Goal: Navigation & Orientation: Find specific page/section

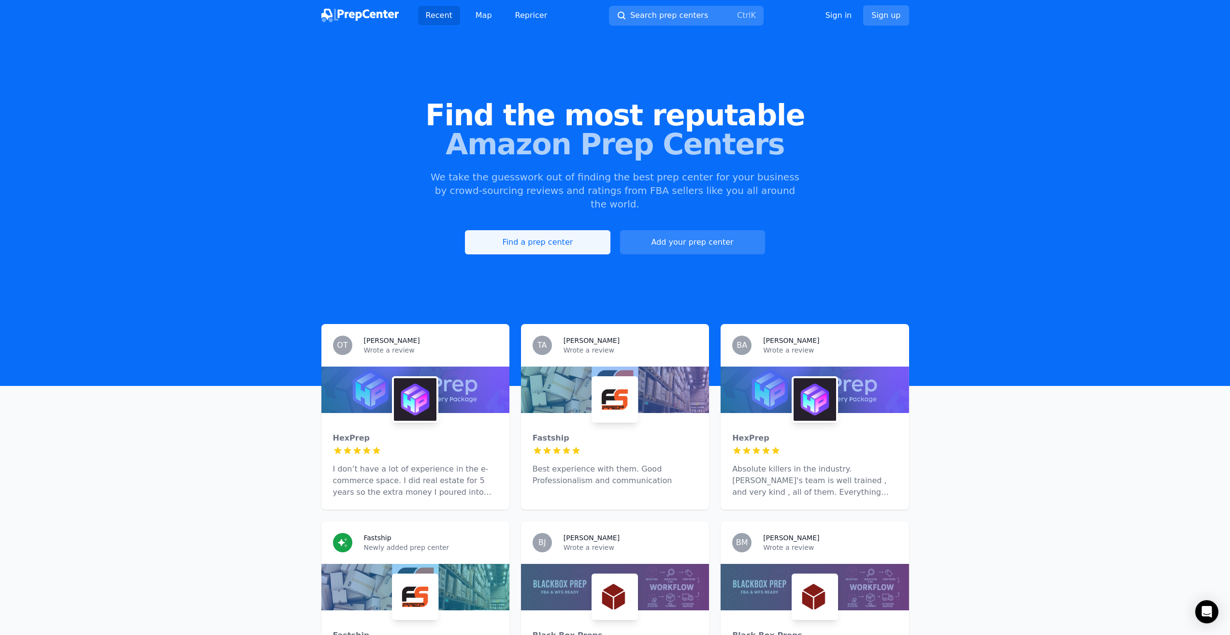
click at [548, 230] on link "Find a prep center" at bounding box center [537, 242] width 145 height 24
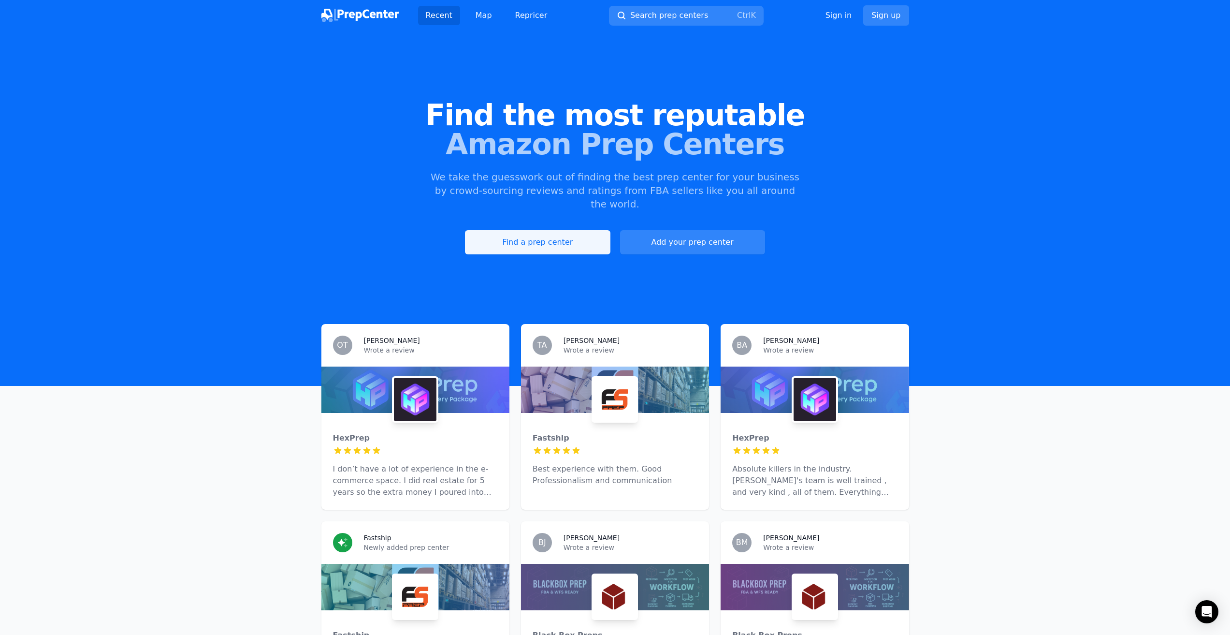
click at [532, 230] on link "Find a prep center" at bounding box center [537, 242] width 145 height 24
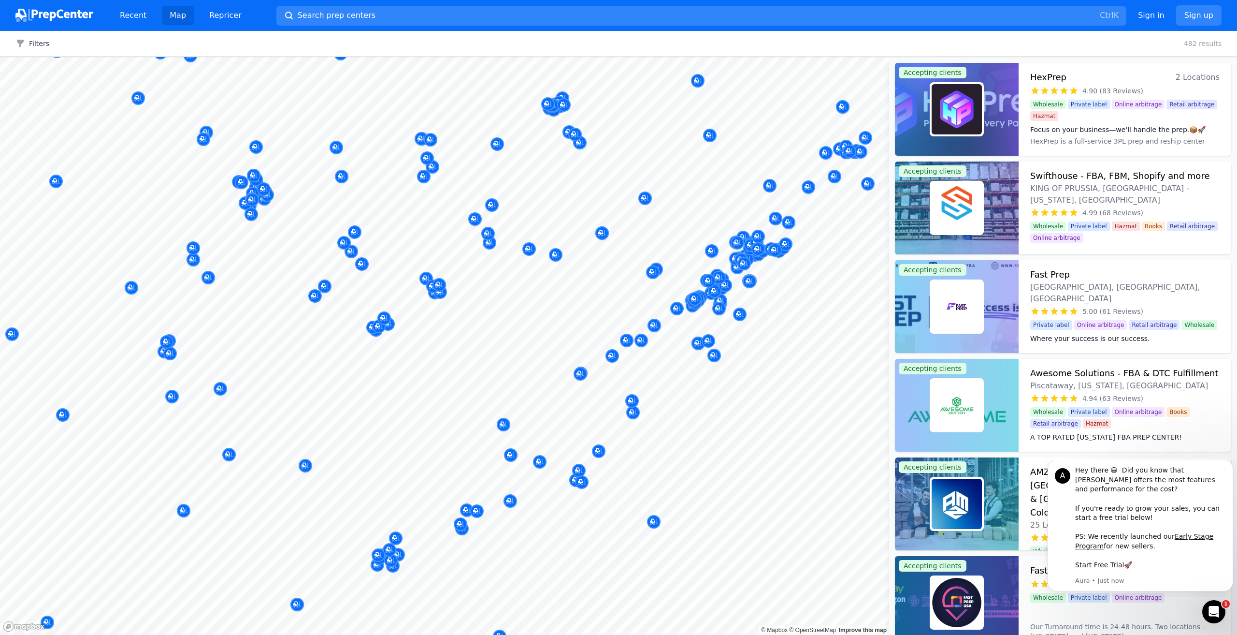
click at [398, 553] on div at bounding box center [391, 550] width 186 height 8
click at [452, 553] on div at bounding box center [391, 550] width 186 height 8
click at [403, 552] on div at bounding box center [391, 550] width 186 height 8
click at [390, 545] on icon "Map marker" at bounding box center [390, 550] width 8 height 10
click at [377, 552] on div at bounding box center [391, 550] width 186 height 8
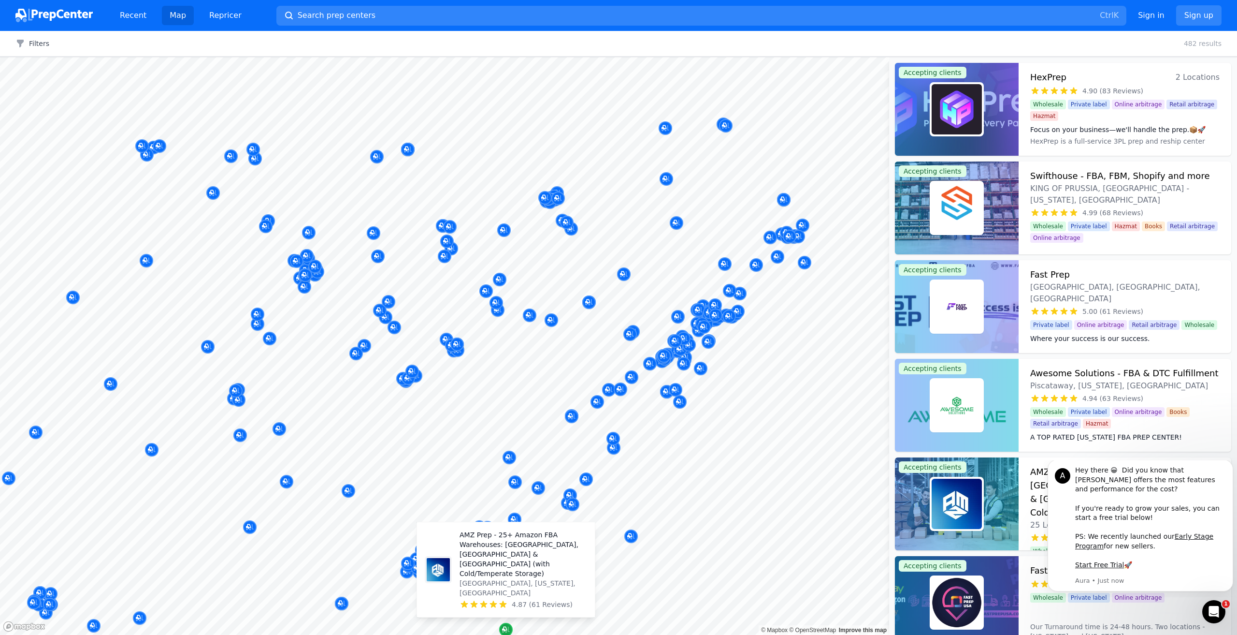
click at [506, 630] on icon "Map marker" at bounding box center [504, 628] width 5 height 5
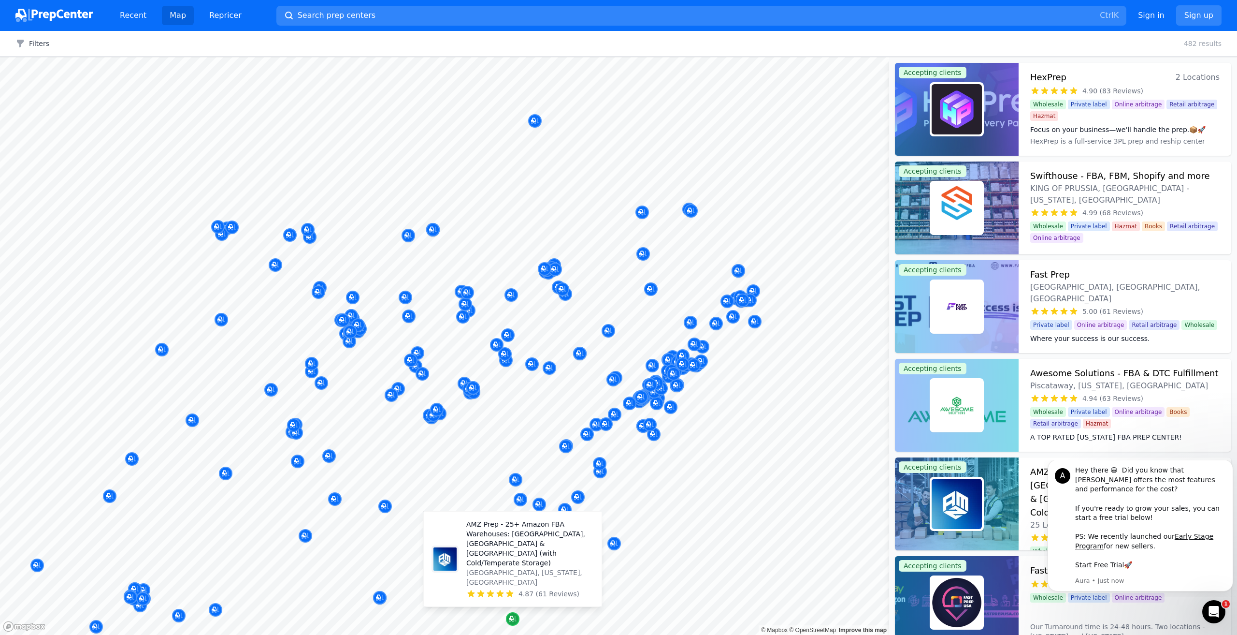
click at [513, 616] on icon "Map marker" at bounding box center [511, 618] width 5 height 5
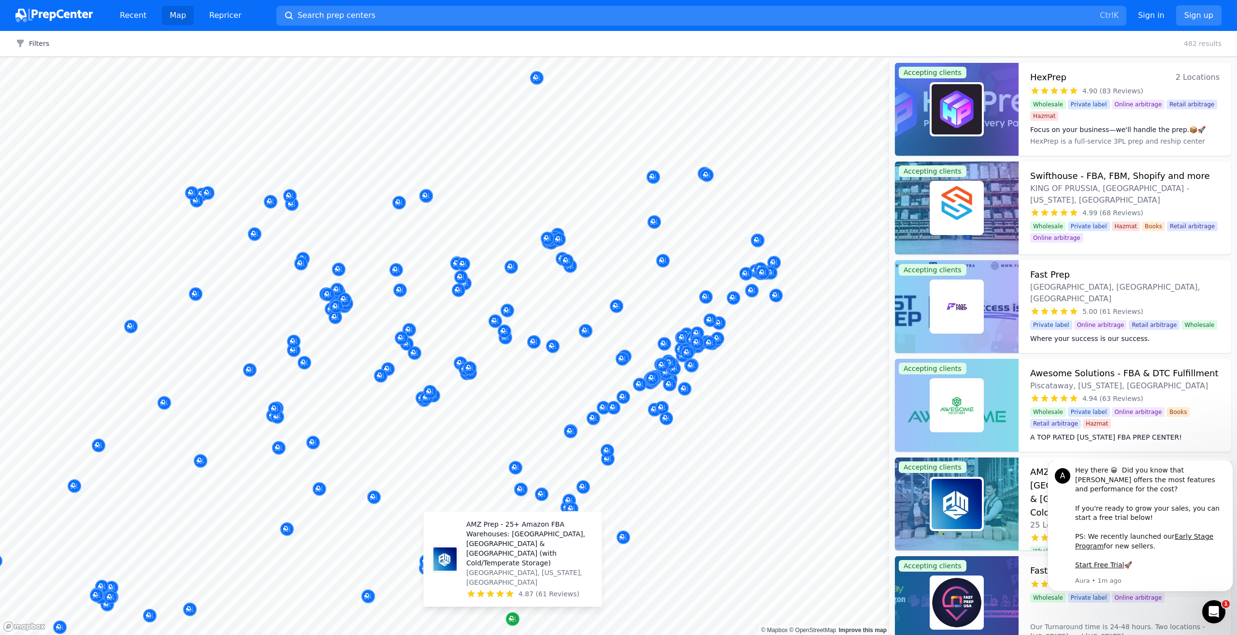
click at [514, 613] on div "Map marker" at bounding box center [513, 619] width 14 height 14
click at [514, 618] on icon "Map marker" at bounding box center [513, 619] width 8 height 10
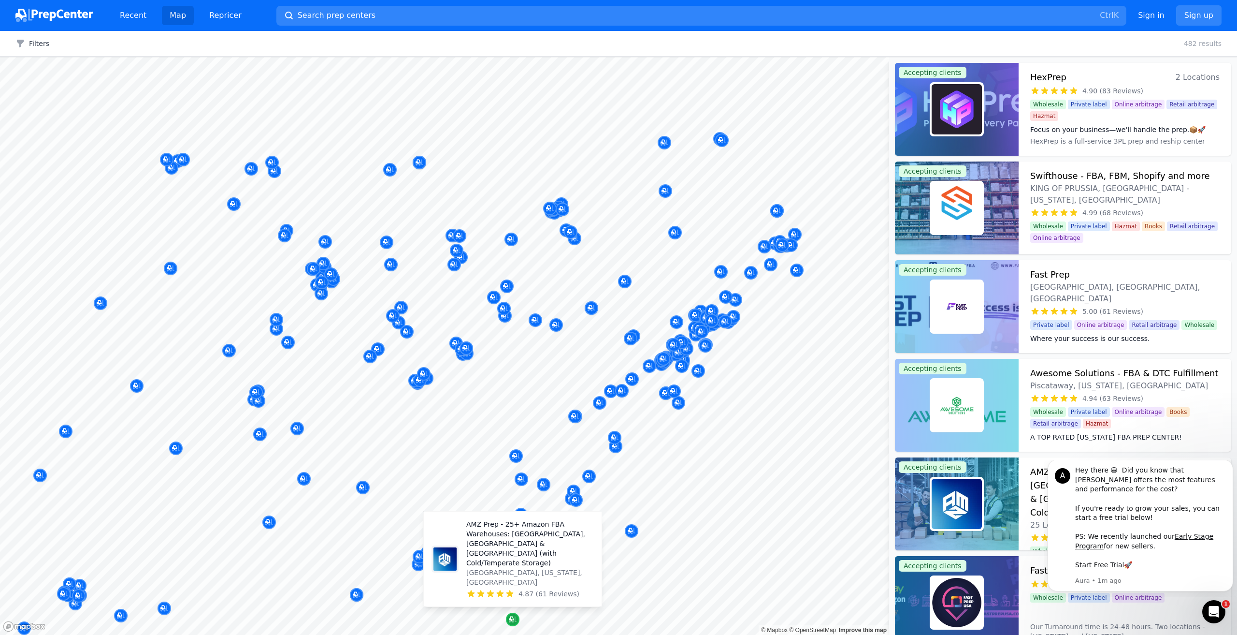
click at [514, 618] on icon "Map marker" at bounding box center [513, 619] width 8 height 10
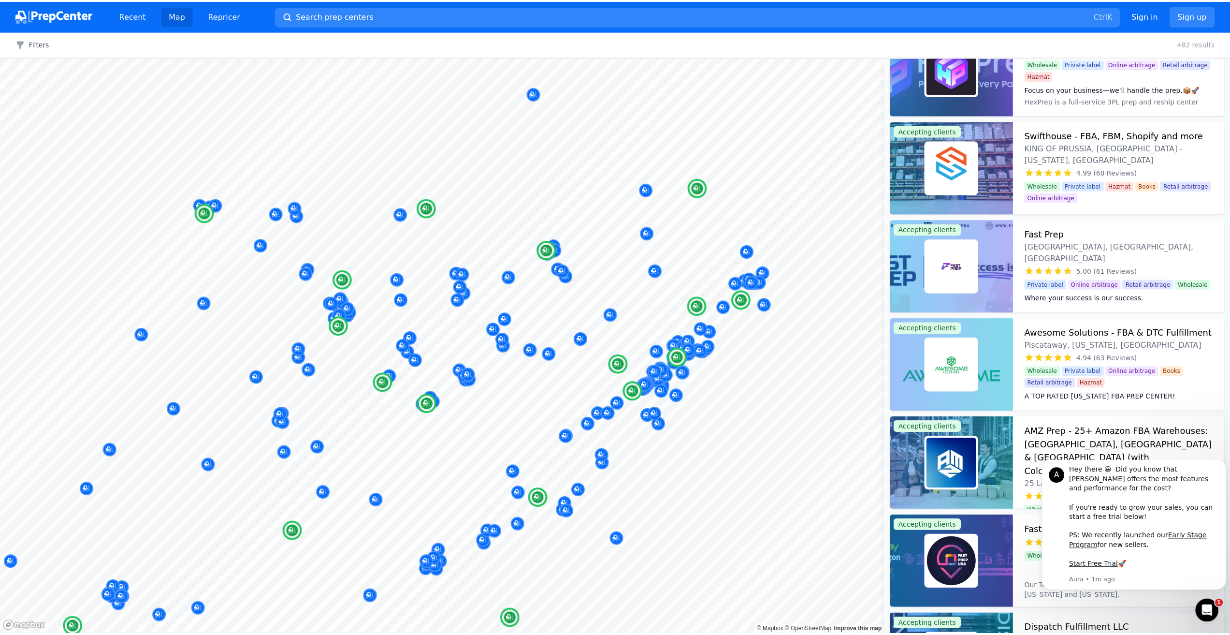
scroll to position [97, 0]
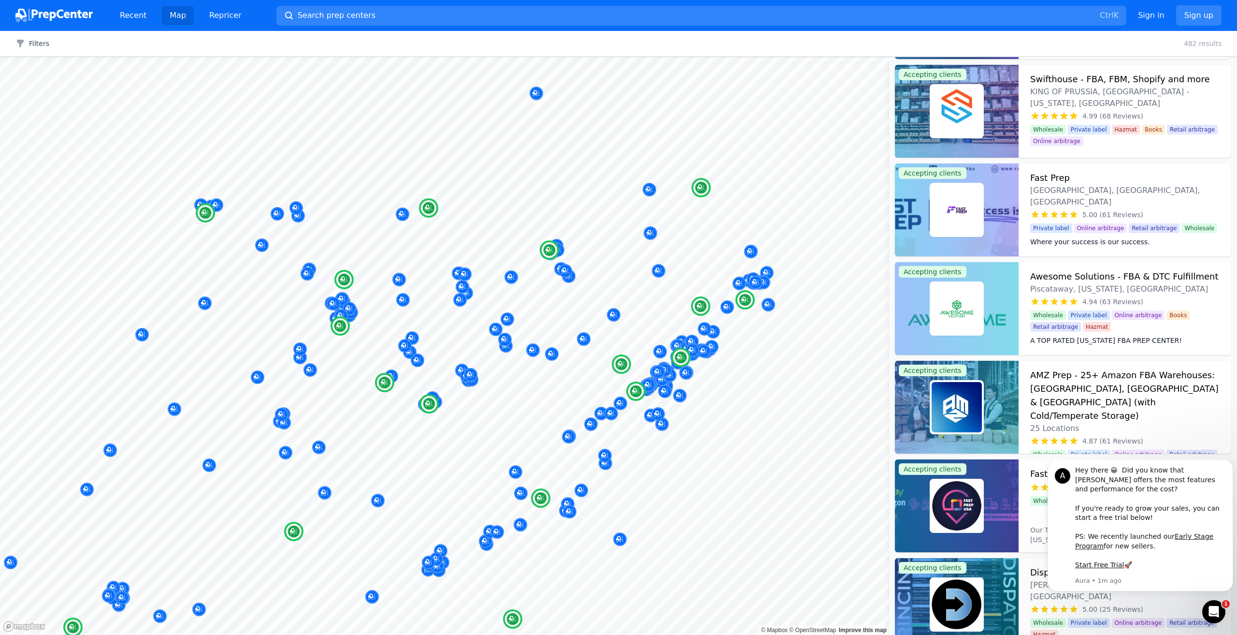
click at [968, 412] on img at bounding box center [957, 407] width 50 height 50
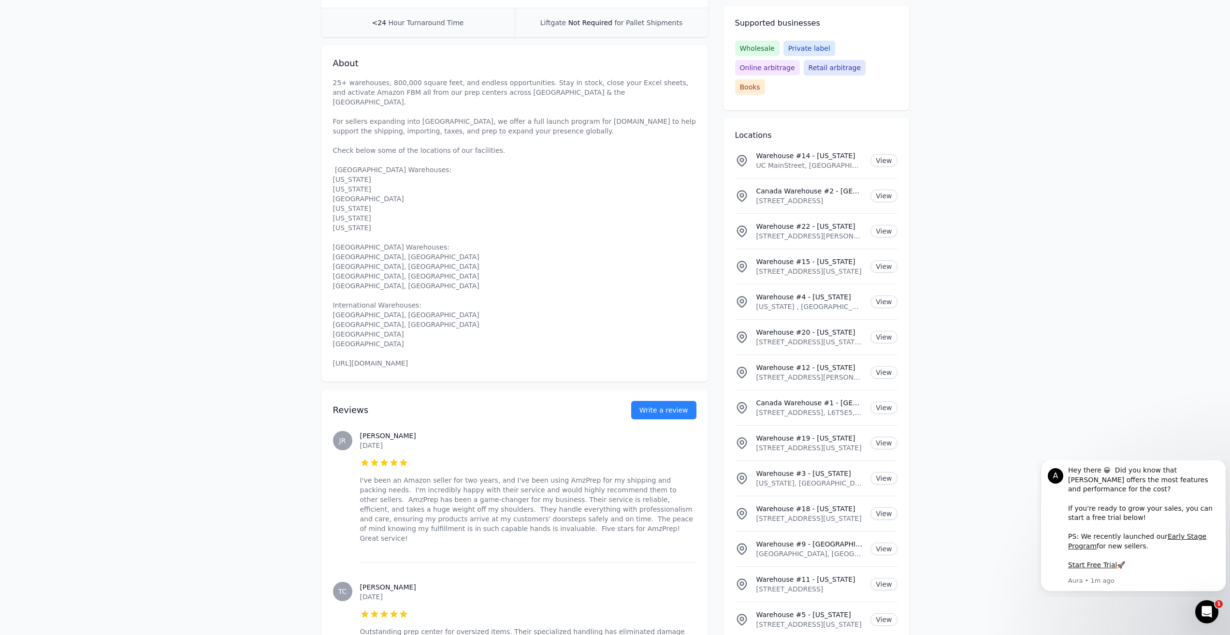
scroll to position [338, 0]
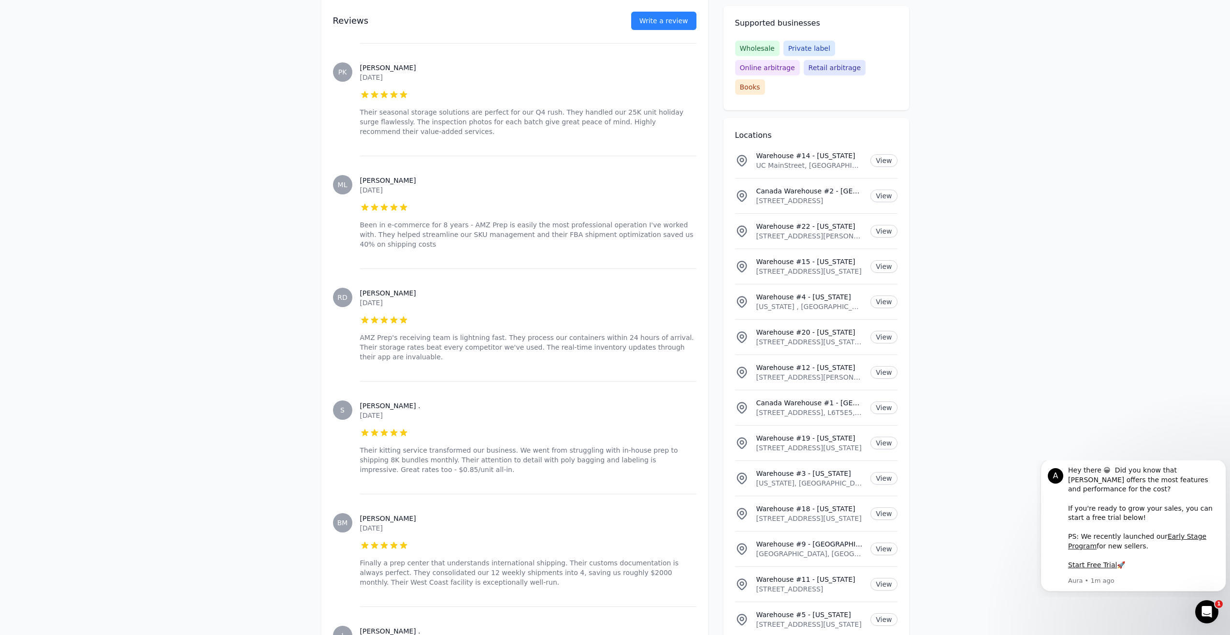
click at [805, 508] on li "Warehouse #18 - [US_STATE] [STREET_ADDRESS][US_STATE] View" at bounding box center [816, 512] width 162 height 35
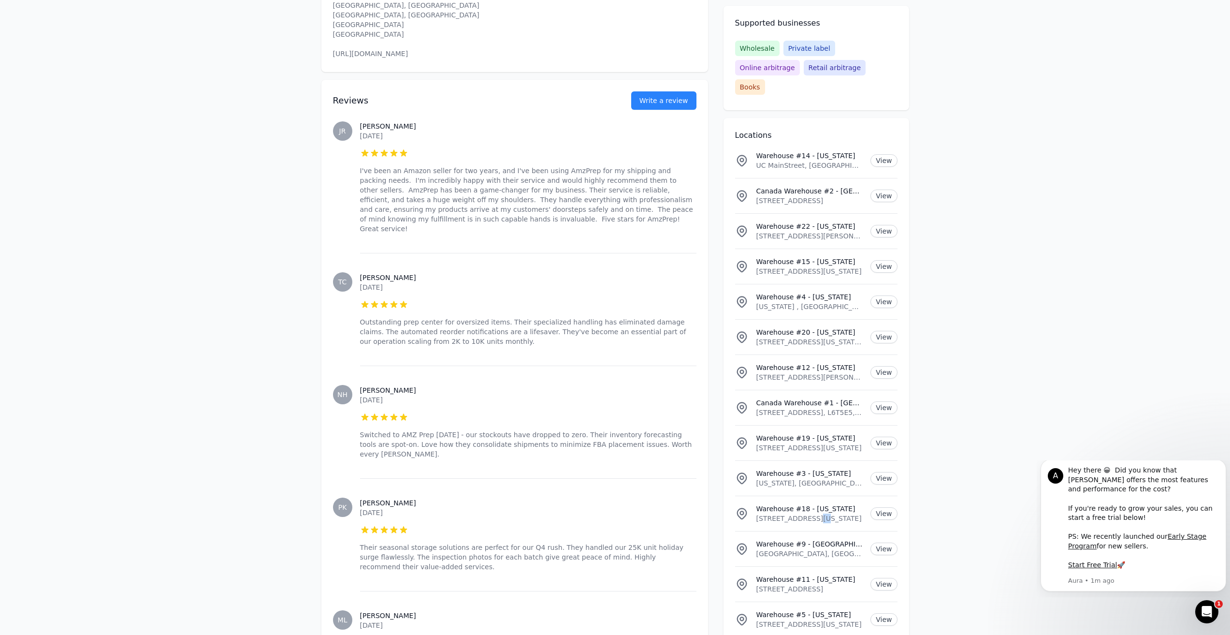
drag, startPoint x: 815, startPoint y: 507, endPoint x: 824, endPoint y: 508, distance: 8.8
click at [824, 510] on li "Warehouse #18 - [US_STATE] [STREET_ADDRESS][US_STATE] View" at bounding box center [816, 512] width 162 height 35
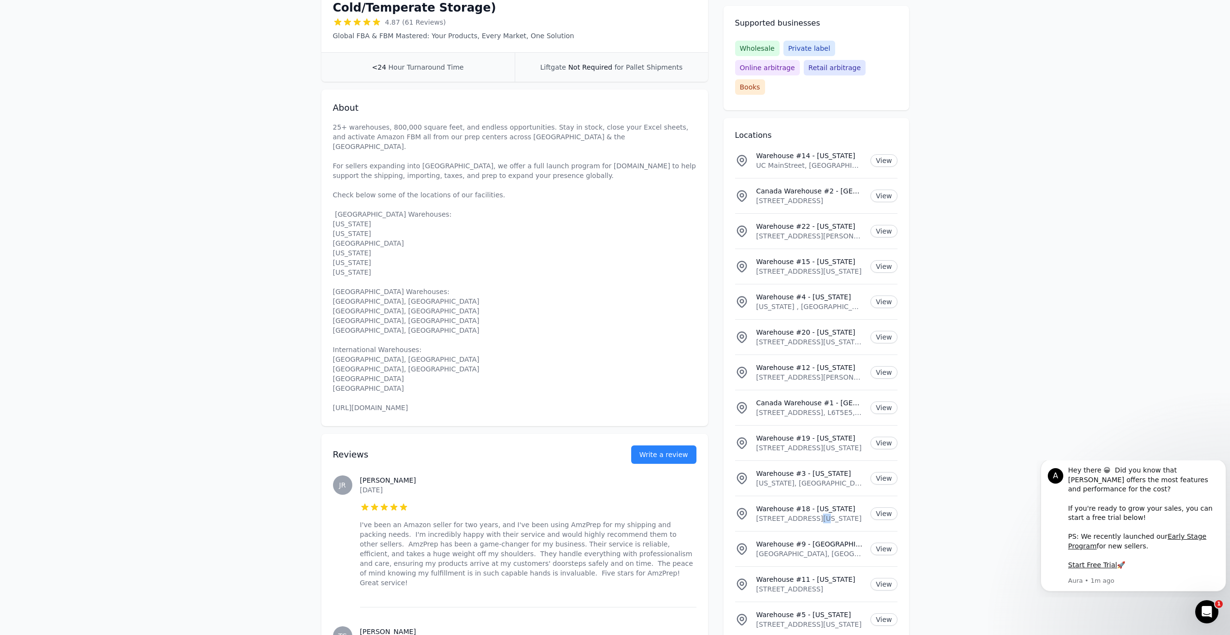
click at [821, 513] on p "[STREET_ADDRESS][US_STATE]" at bounding box center [809, 518] width 107 height 10
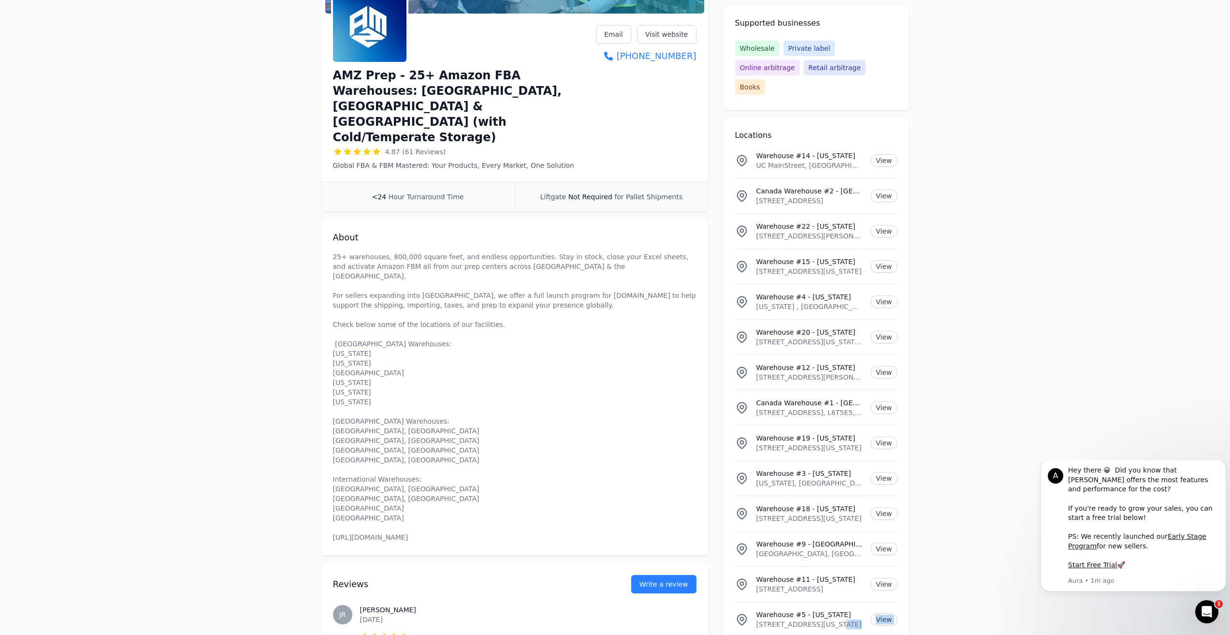
drag, startPoint x: 826, startPoint y: 610, endPoint x: 837, endPoint y: 618, distance: 13.8
click at [831, 614] on ul "Warehouse #14 - [US_STATE][GEOGRAPHIC_DATA][US_STATE], [GEOGRAPHIC_DATA] View […" at bounding box center [816, 583] width 162 height 881
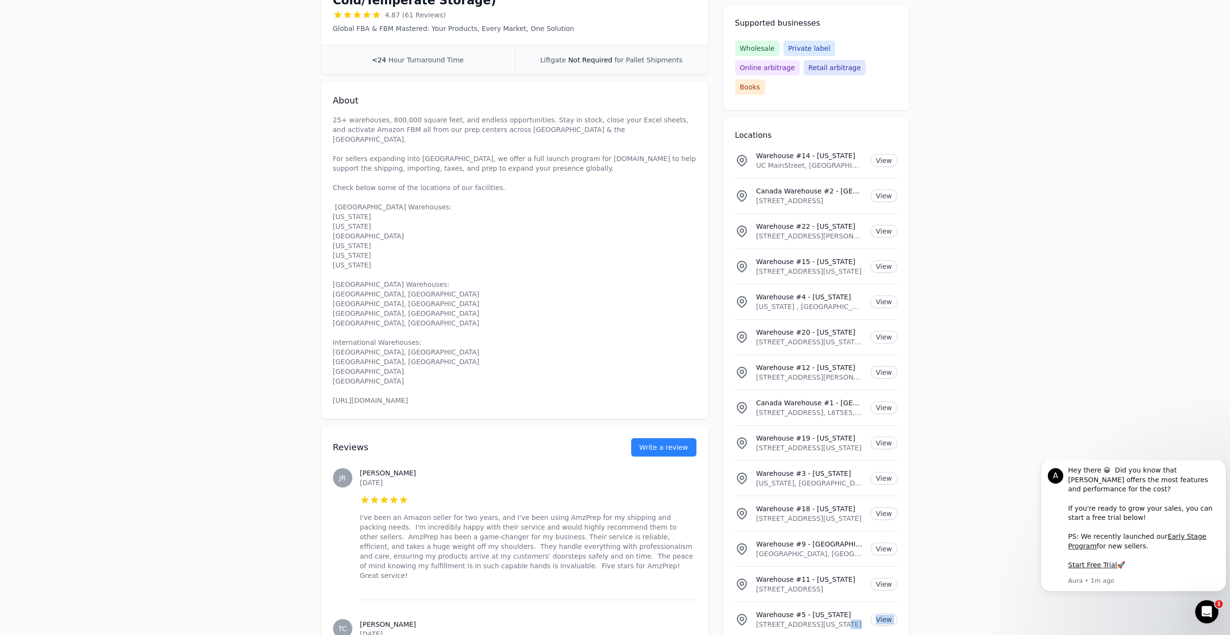
scroll to position [290, 0]
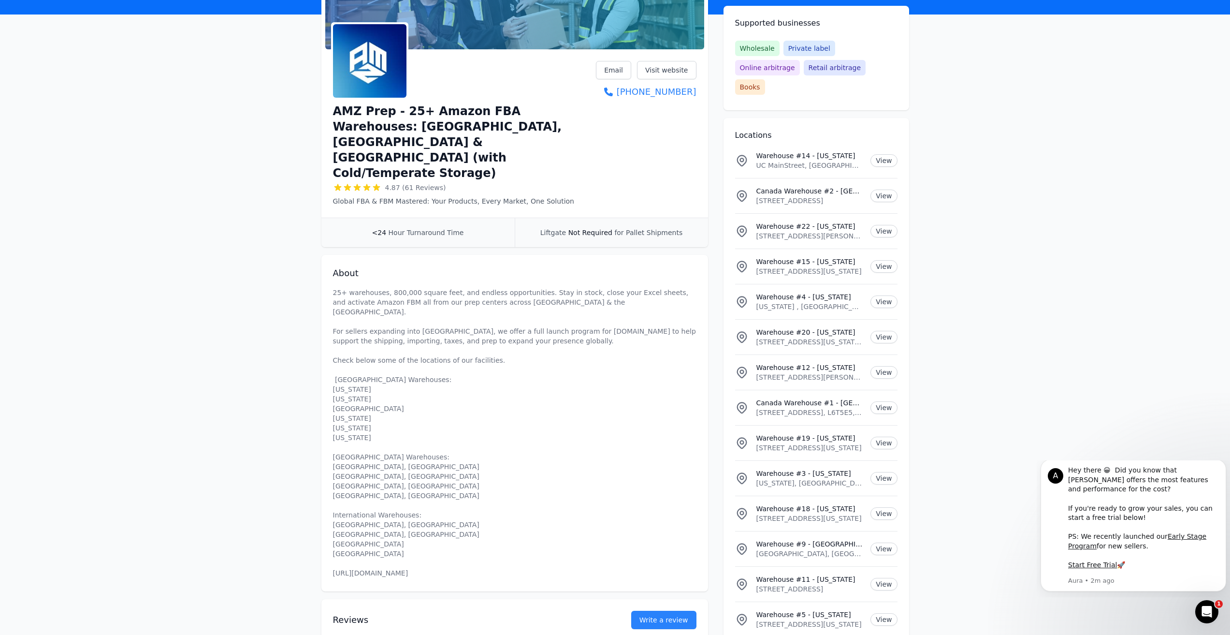
scroll to position [48, 0]
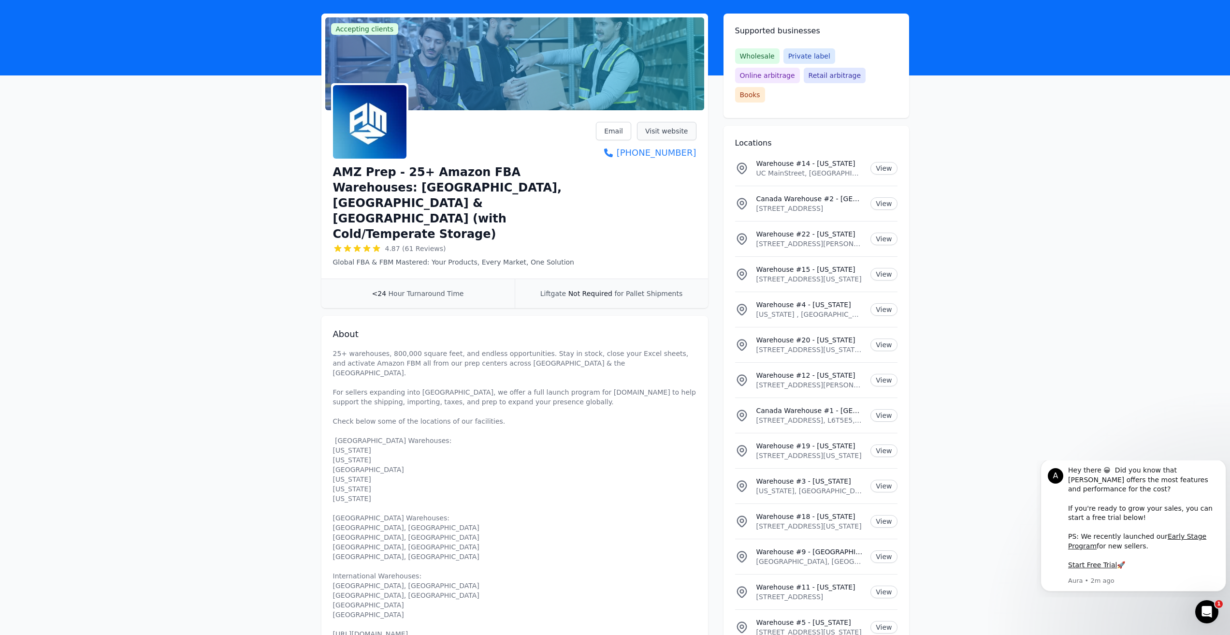
click at [661, 131] on link "Visit website" at bounding box center [666, 131] width 59 height 18
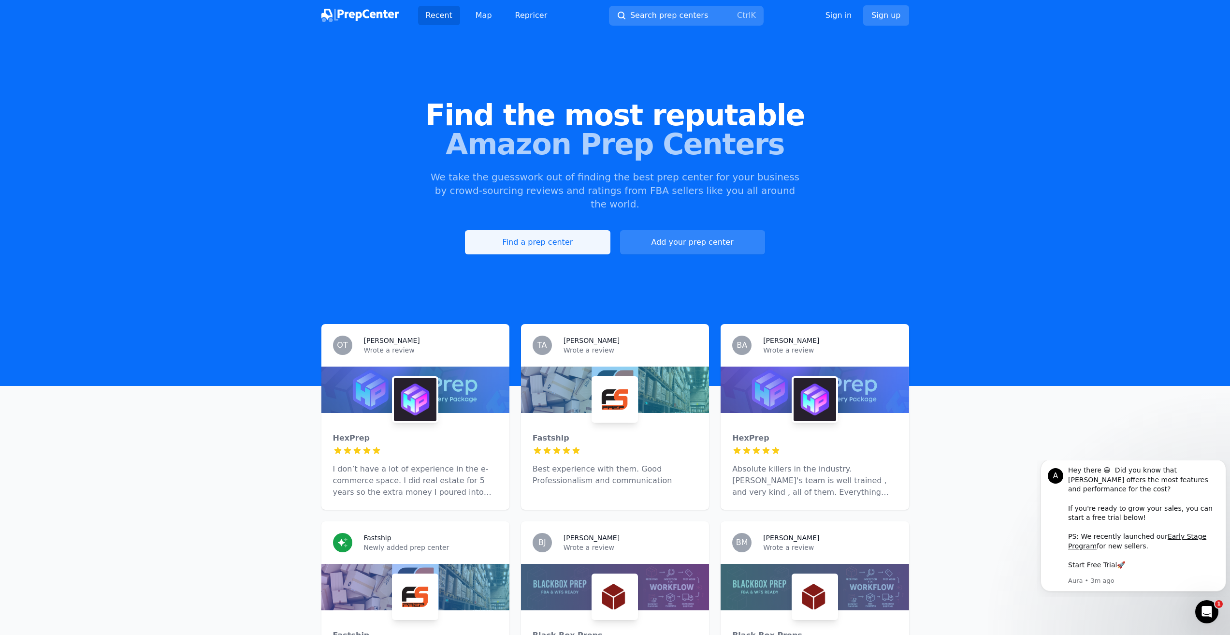
click at [556, 231] on link "Find a prep center" at bounding box center [537, 242] width 145 height 24
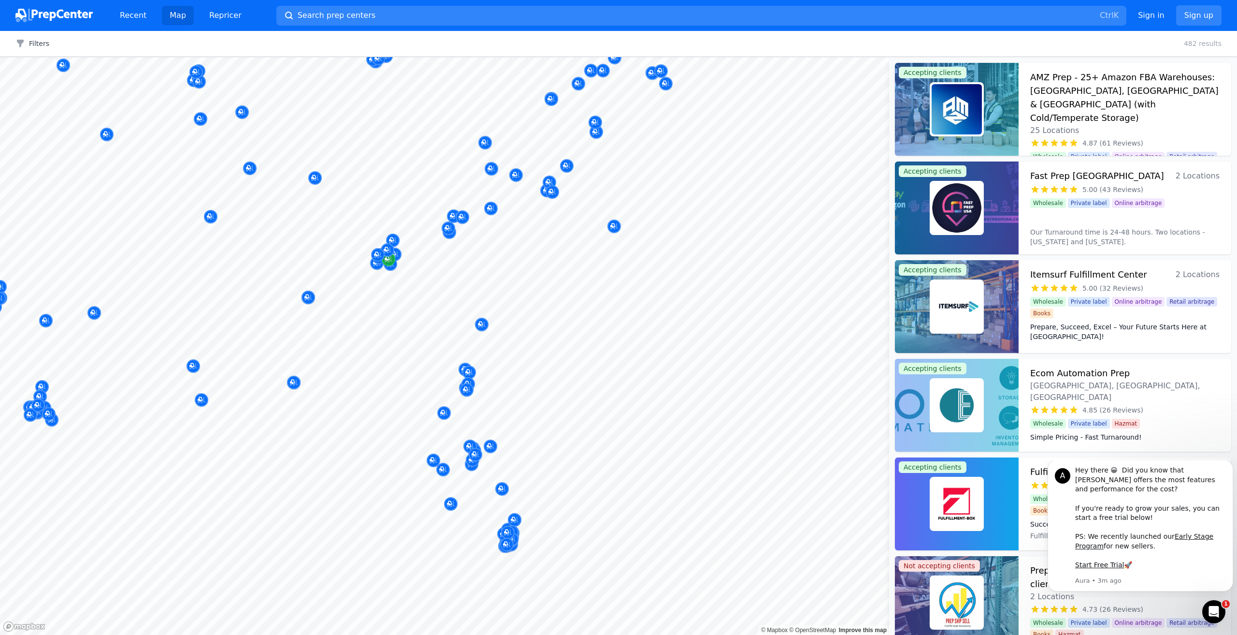
click at [394, 257] on body "Recent Map Repricer Search prep centers Ctrl K Open main menu Sign in Sign up F…" at bounding box center [618, 317] width 1237 height 635
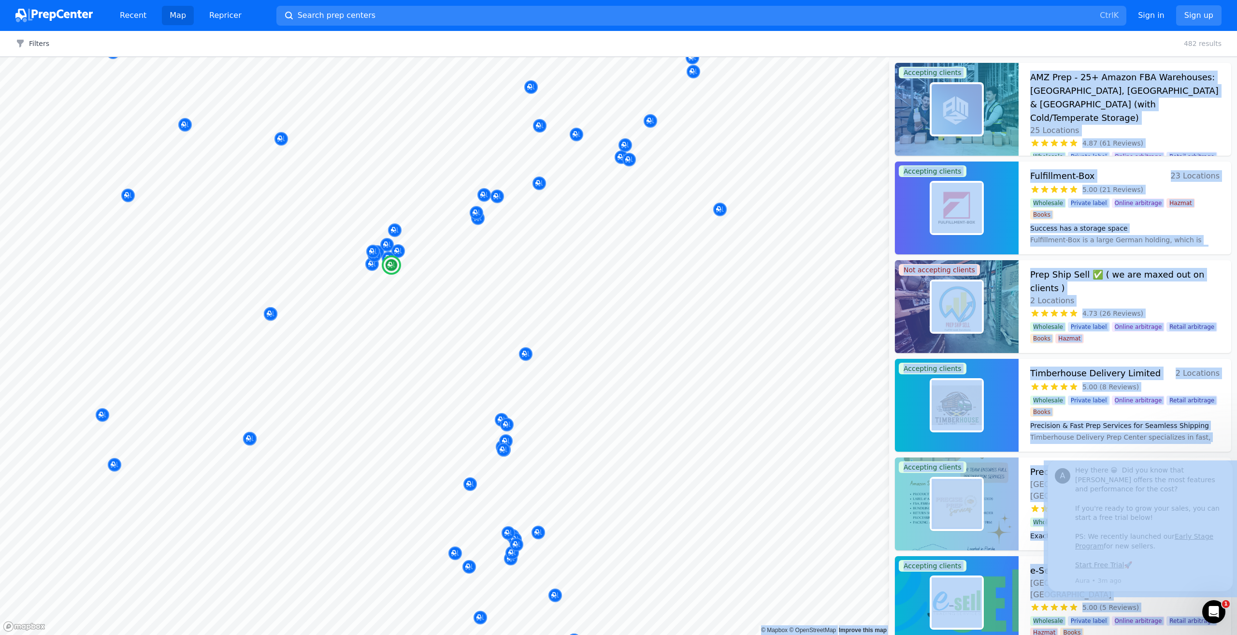
click at [960, 401] on img at bounding box center [957, 405] width 50 height 50
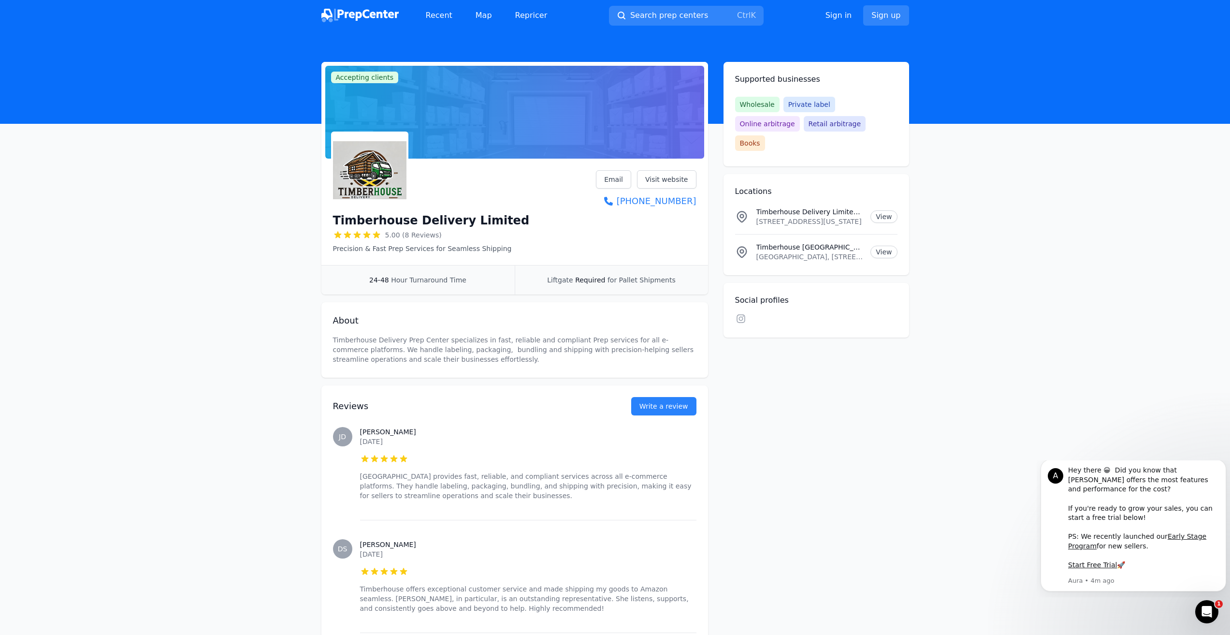
click at [673, 176] on link "Visit website" at bounding box center [666, 179] width 59 height 18
